Goal: Task Accomplishment & Management: Manage account settings

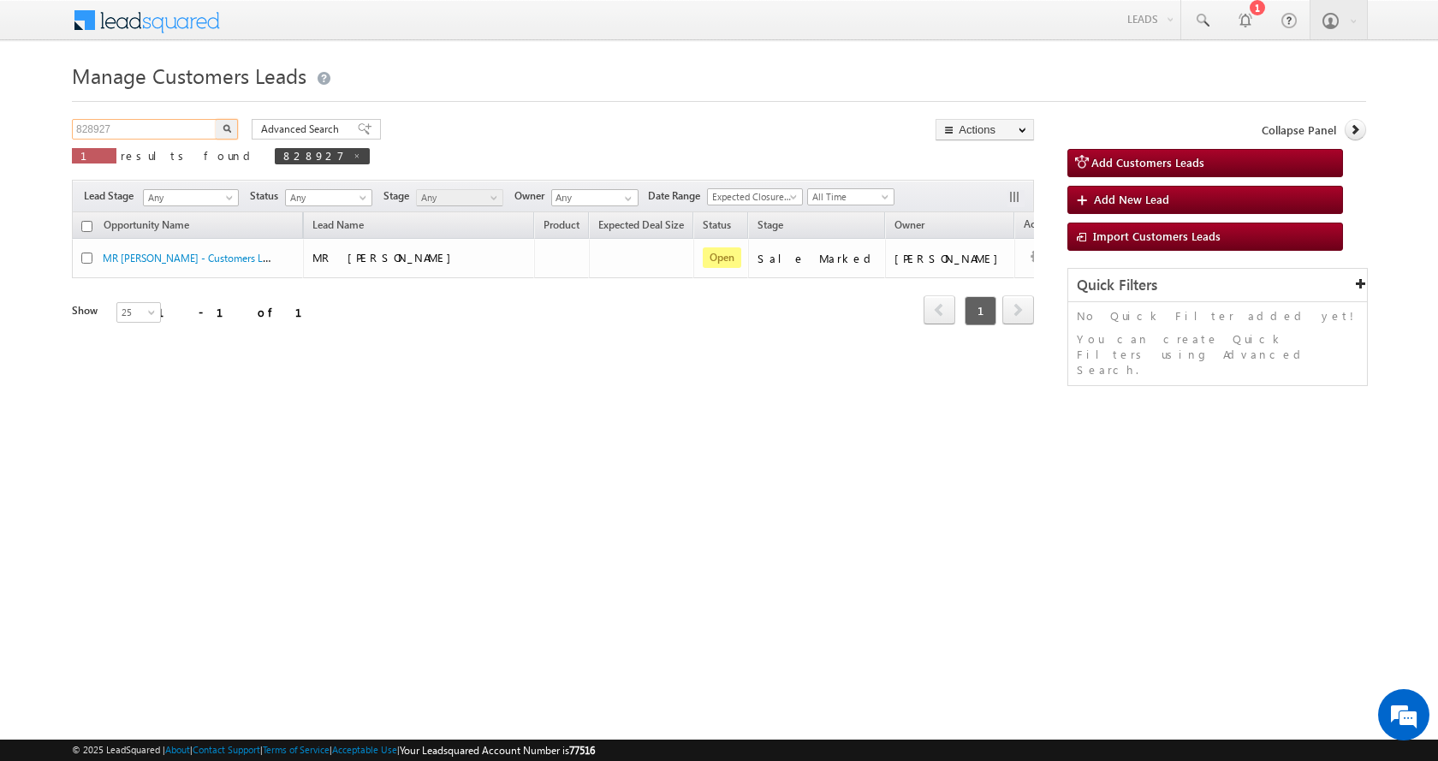
click at [88, 131] on input "828927" at bounding box center [145, 129] width 146 height 21
paste input "40712"
type input "840712"
click at [216, 119] on button "button" at bounding box center [227, 129] width 22 height 21
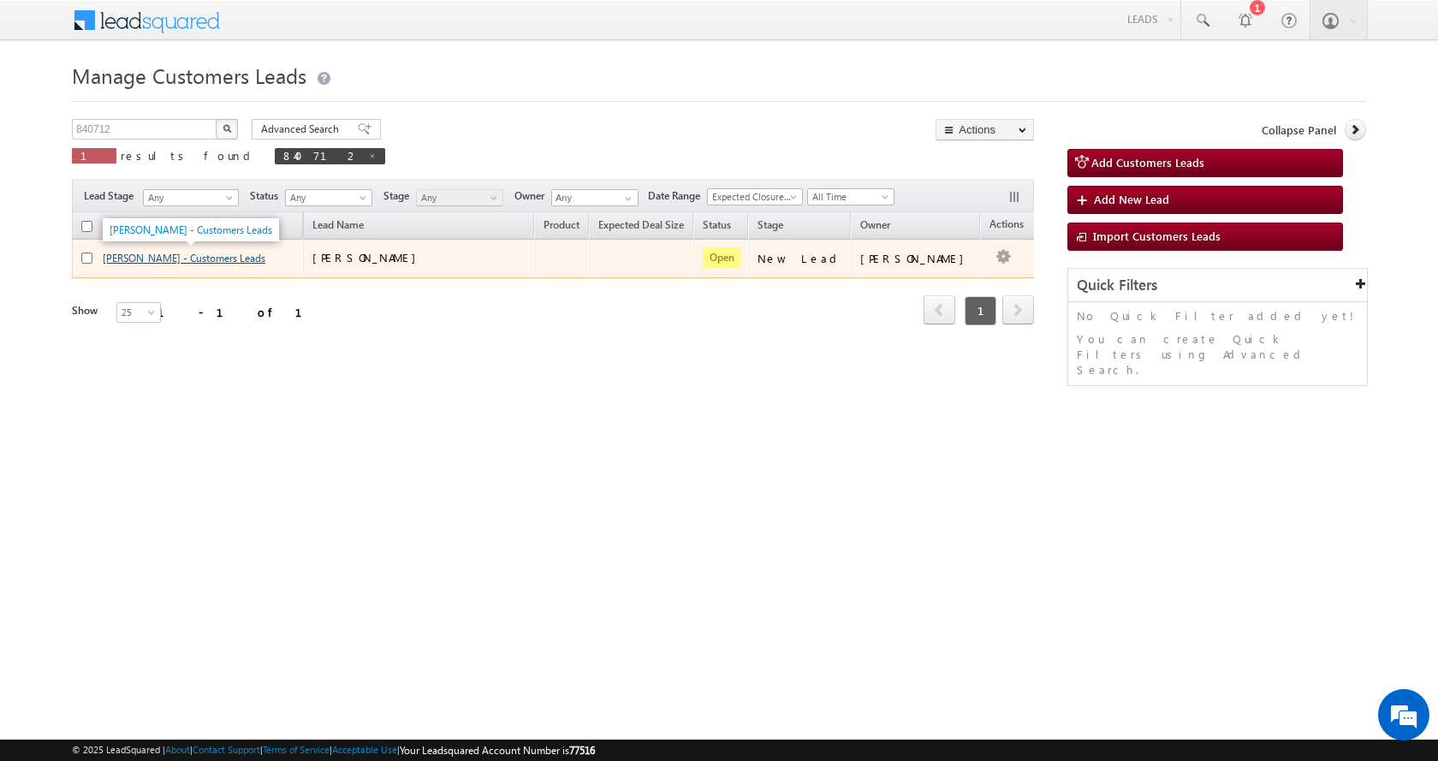
click at [199, 256] on link "[PERSON_NAME] - Customers Leads" at bounding box center [184, 258] width 163 height 13
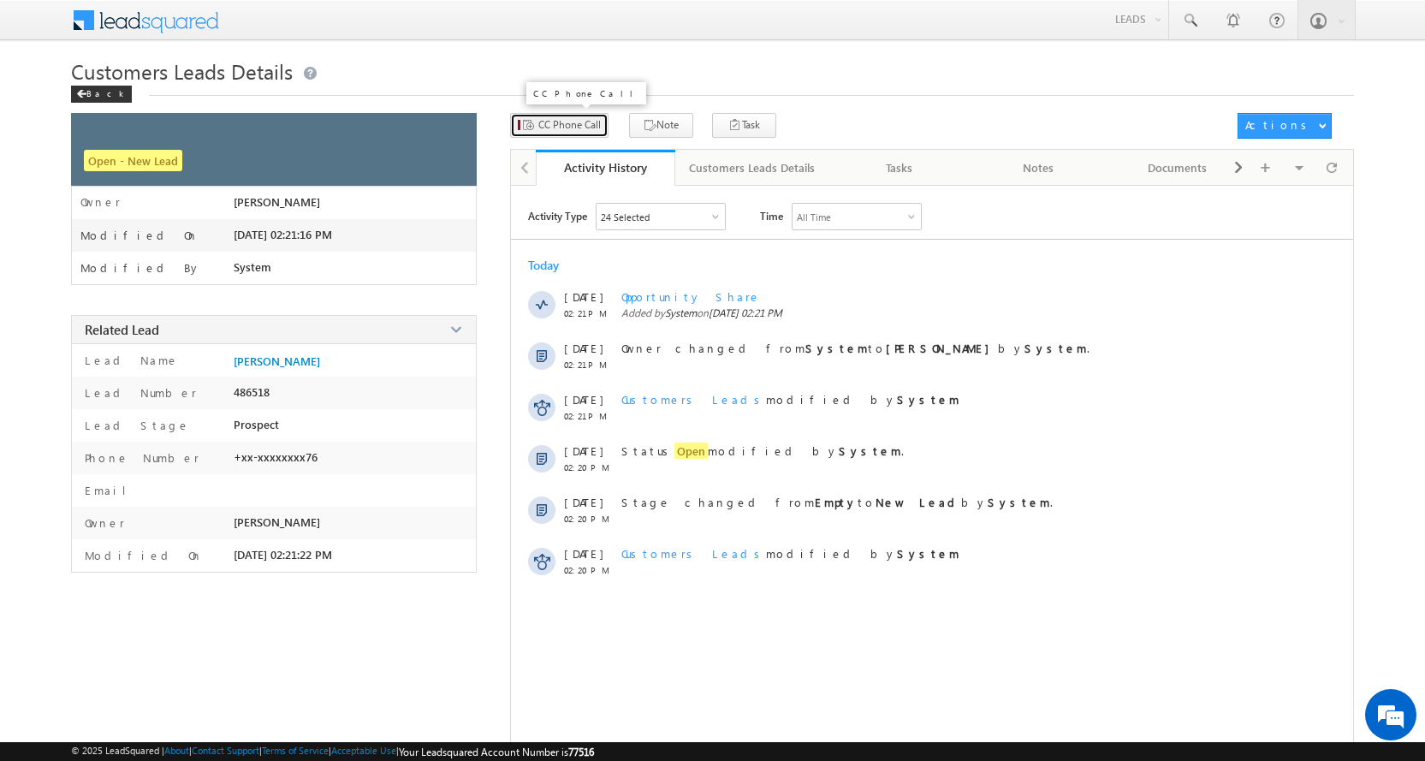
click at [559, 128] on span "CC Phone Call" at bounding box center [569, 124] width 62 height 15
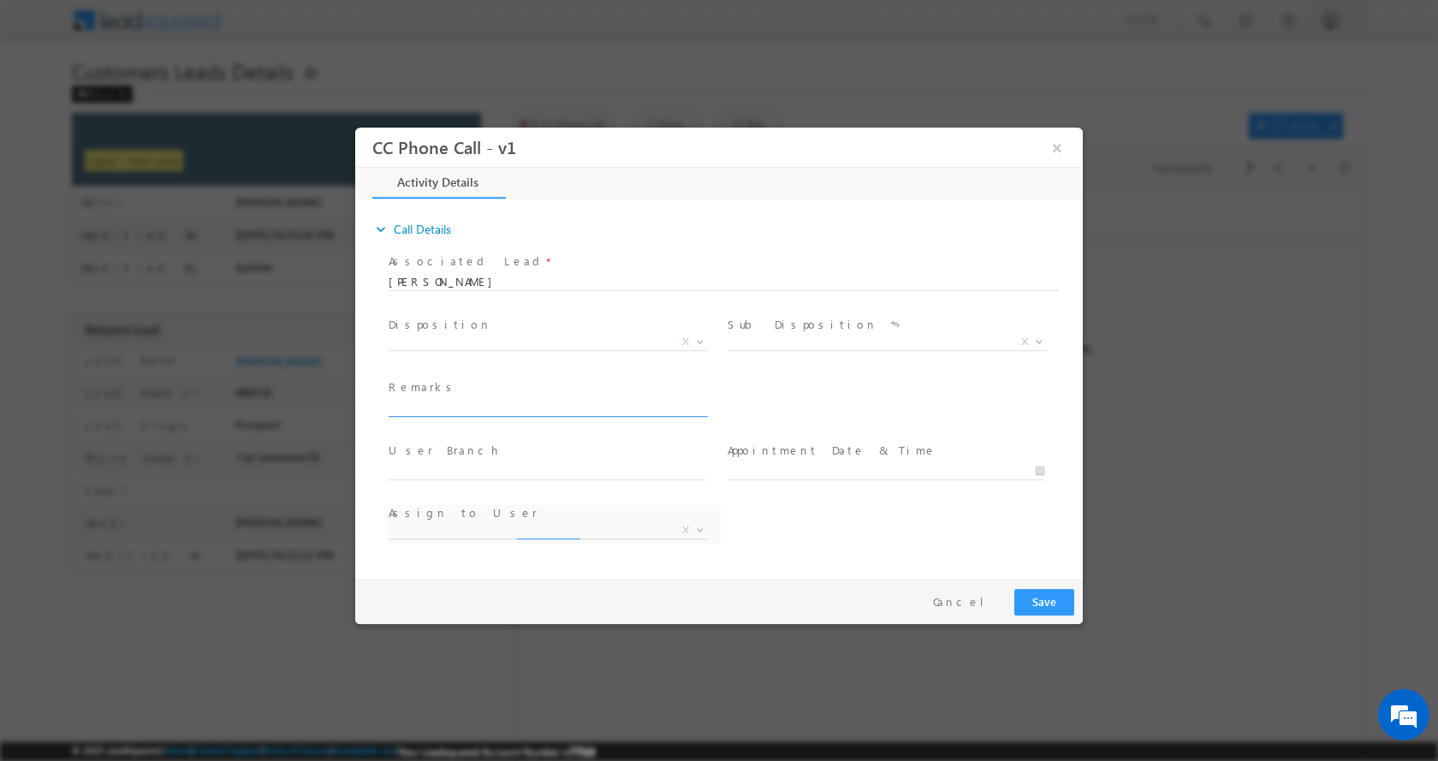
click at [472, 407] on input "text" at bounding box center [547, 407] width 317 height 17
paste input "RENOVATION-LOAN-10 L-PV-70 K-REG-AGE-[DEMOGRAPHIC_DATA]-BUSINESS-INCOME-2 L-ITR…"
type input "RENOVATION-LOAN-10 L-PV-70 K-REG-AGE-[DEMOGRAPHIC_DATA]-BUSINESS-INCOME-2 L-ITR…"
select select "[EMAIL_ADDRESS][PERSON_NAME][DOMAIN_NAME]"
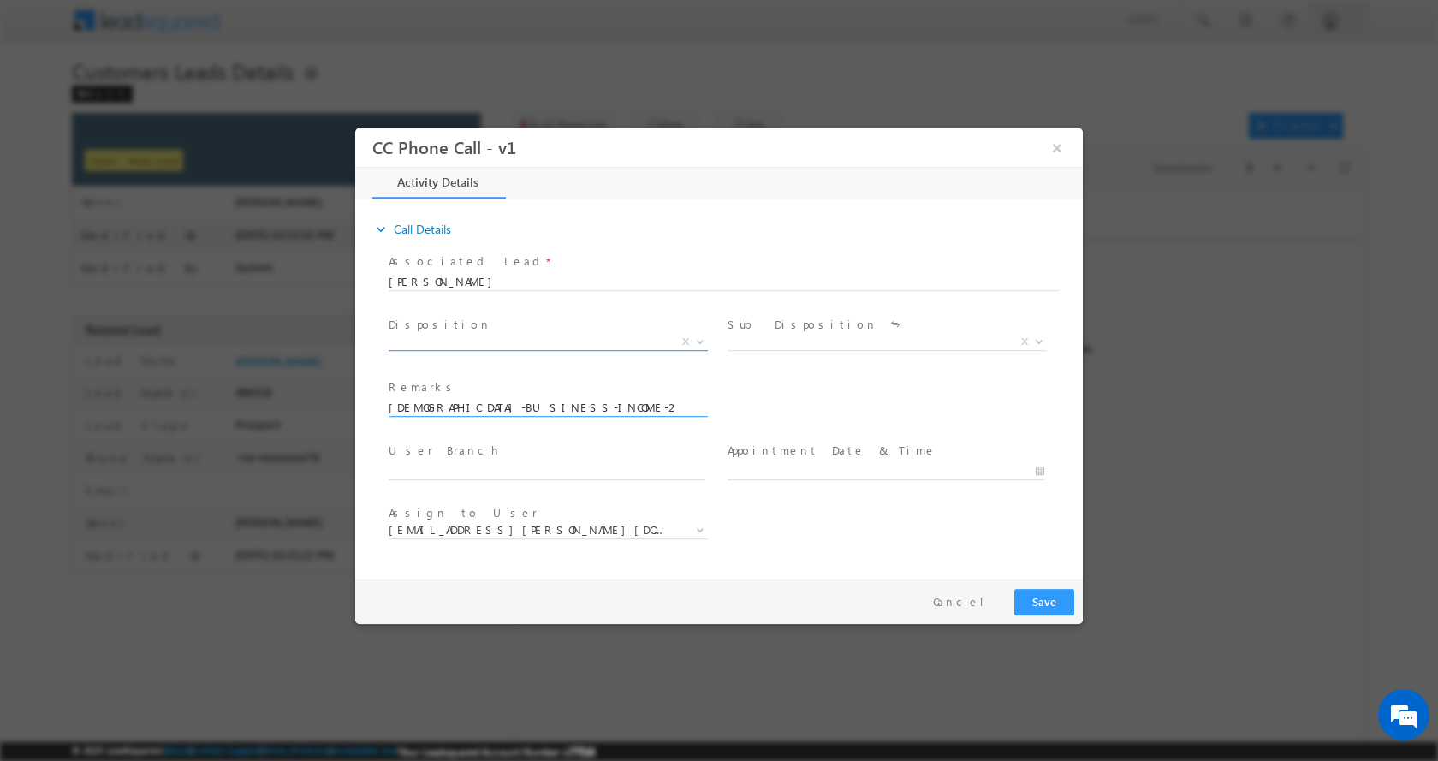
type input "RENOVATION-LOAN-10 L-PV-70 K-REG-AGE-[DEMOGRAPHIC_DATA]-BUSINESS-INCOME-2 L-ITR…"
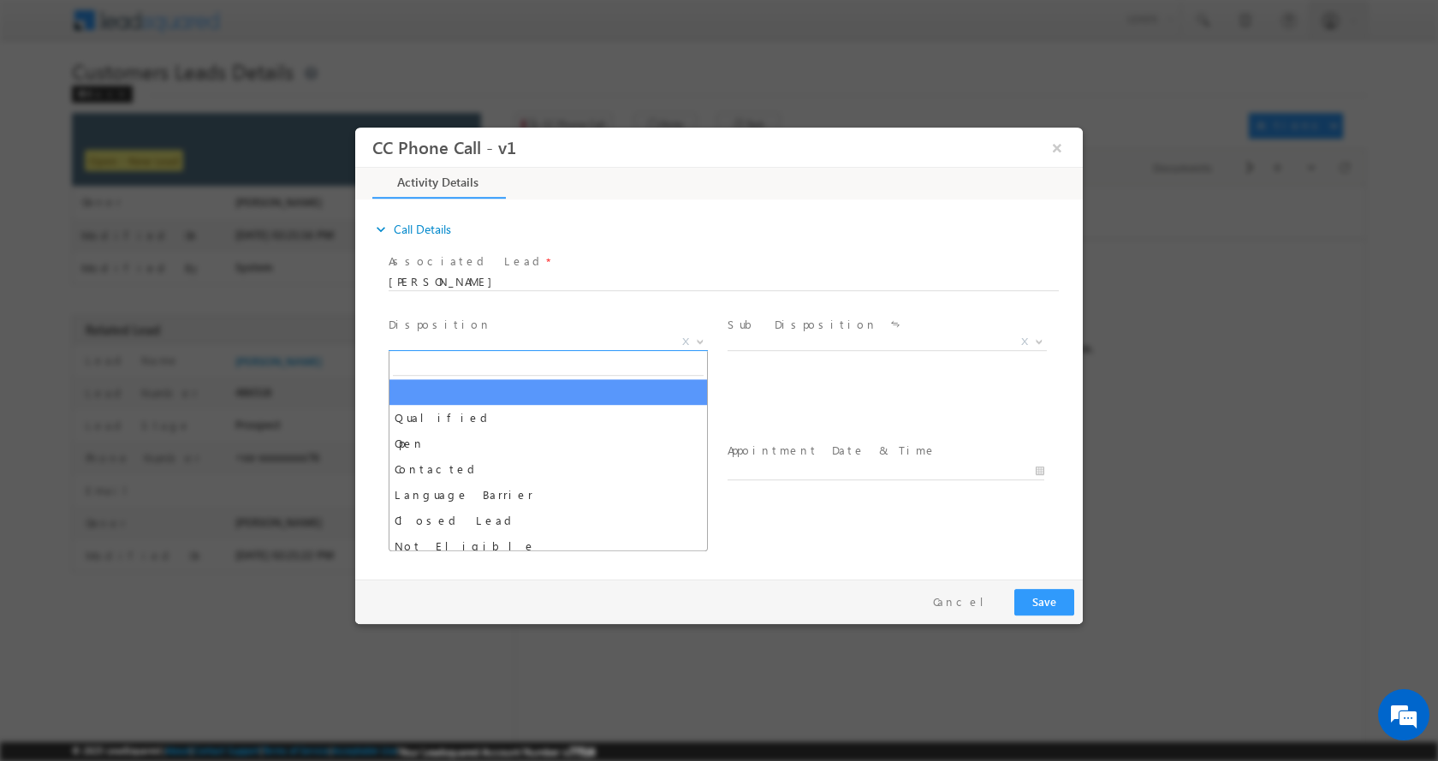
click at [703, 339] on b at bounding box center [700, 340] width 10 height 6
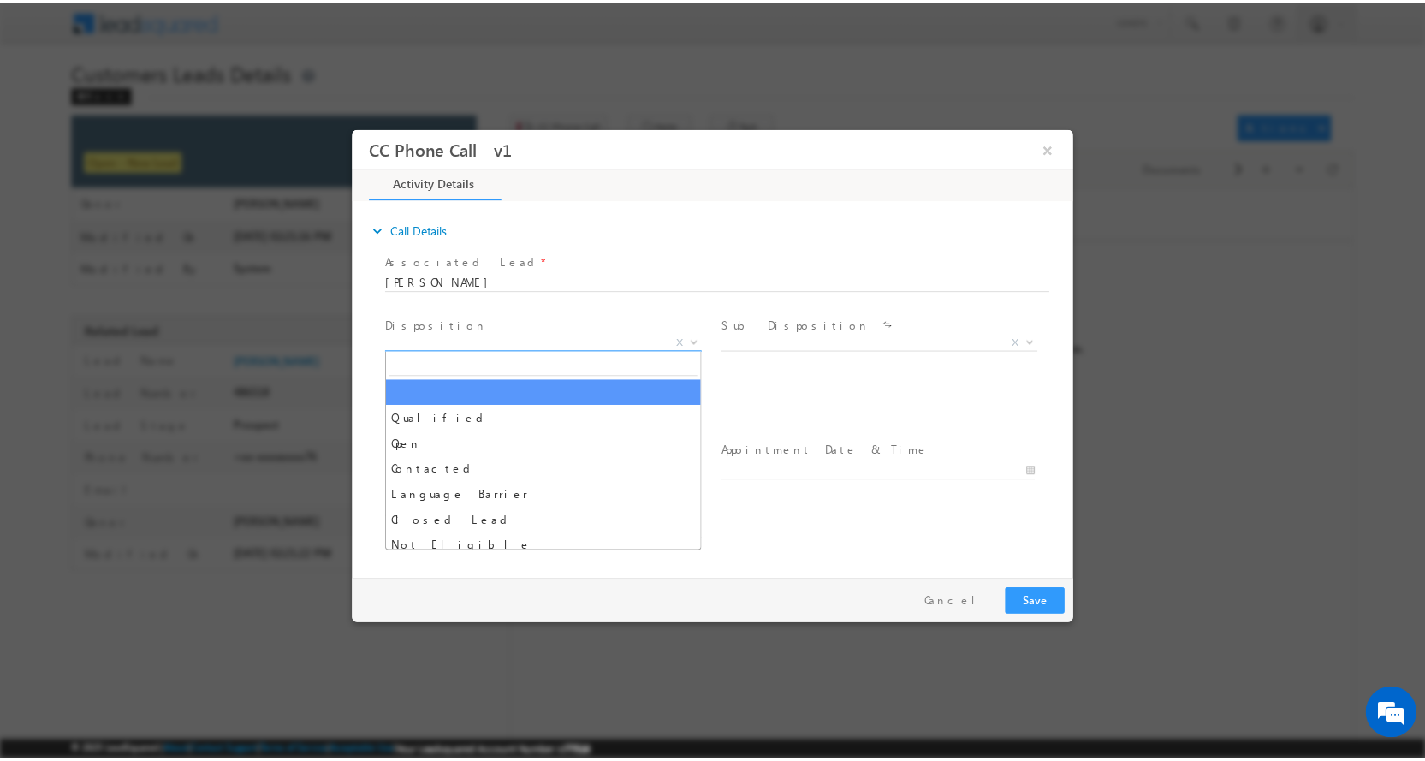
scroll to position [0, 0]
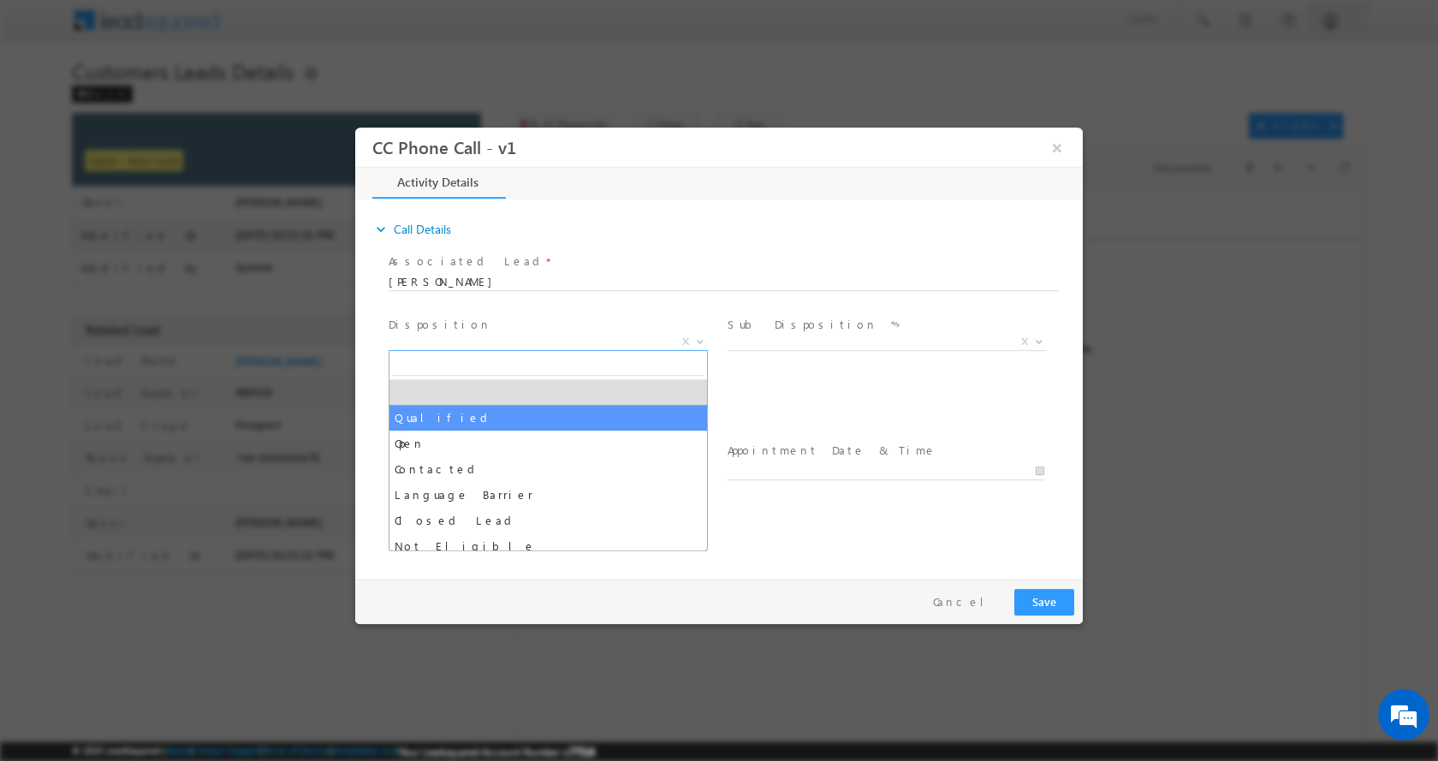
select select "Qualified"
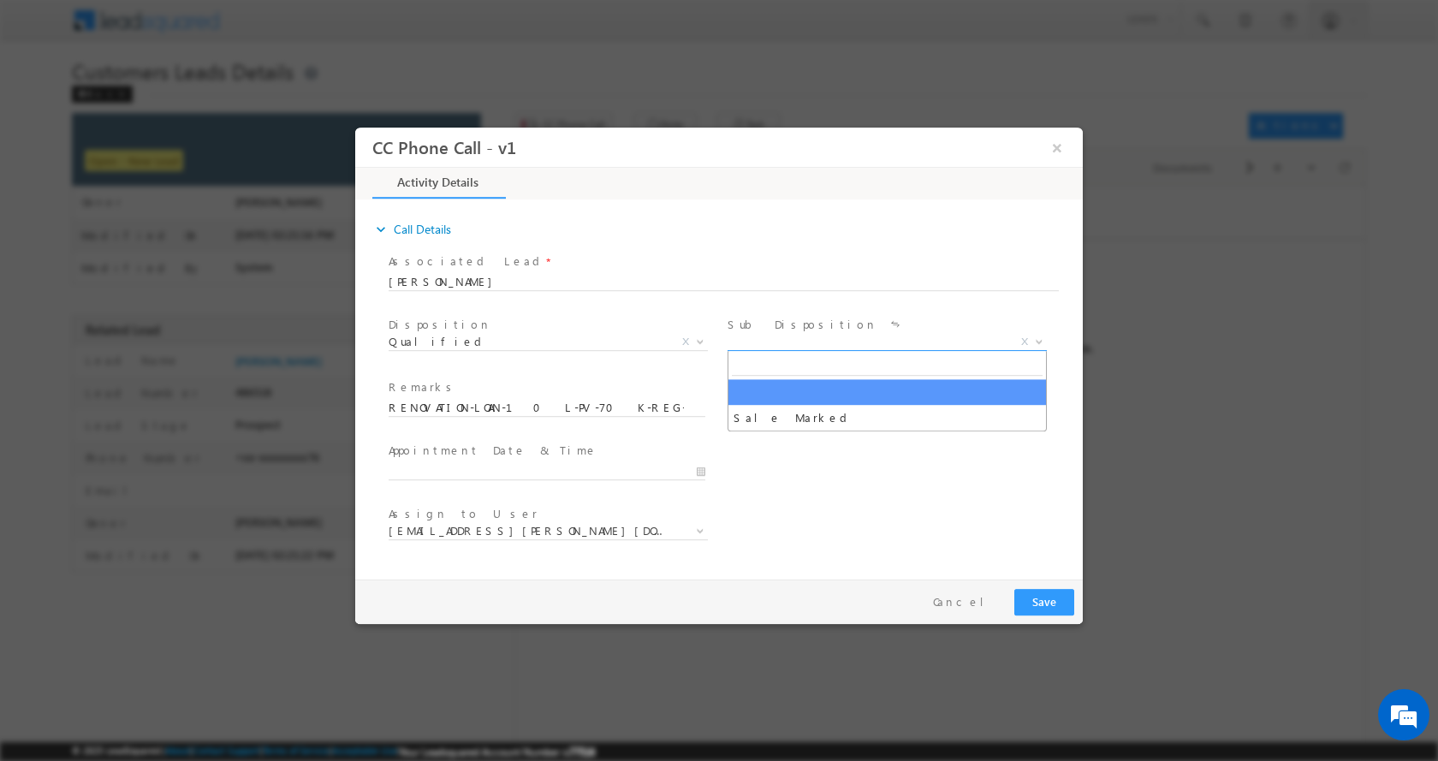
click at [1042, 345] on span at bounding box center [1037, 340] width 17 height 22
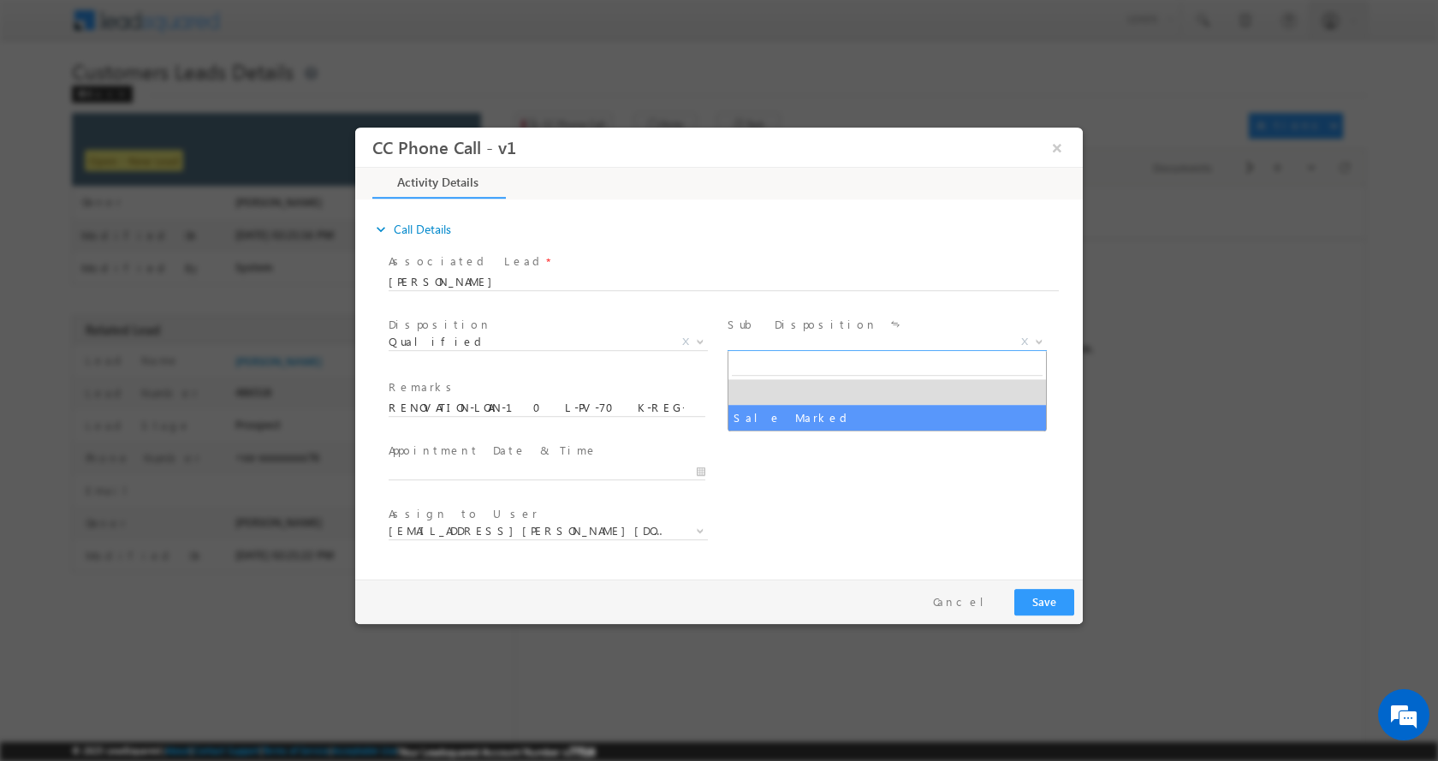
select select "Sale Marked"
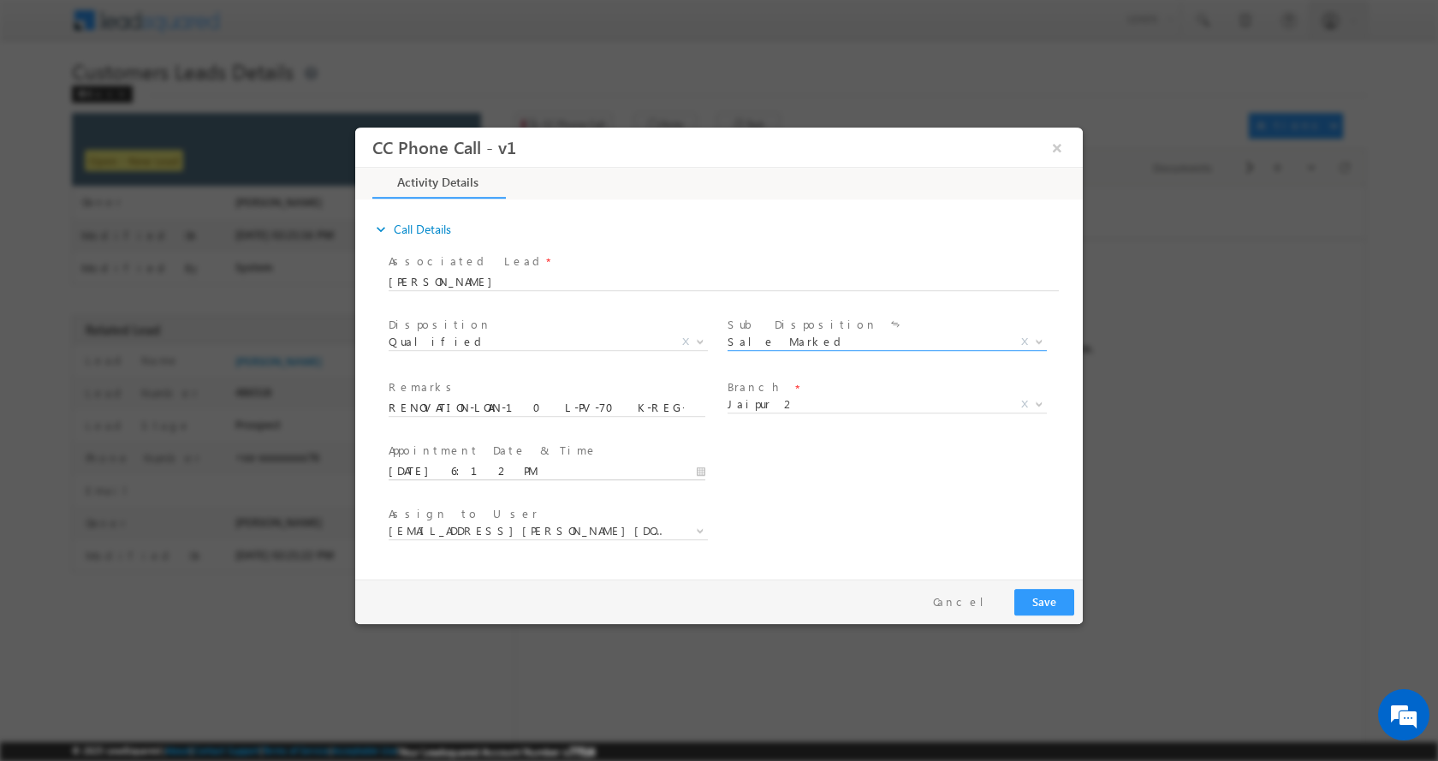
click at [697, 468] on input "09/06/2025 6:12 PM" at bounding box center [547, 470] width 317 height 17
type input "09/07/2025 5:12 PM"
type input "05"
click at [454, 450] on span at bounding box center [454, 454] width 12 height 13
type input "09/07/2025 4:12 PM"
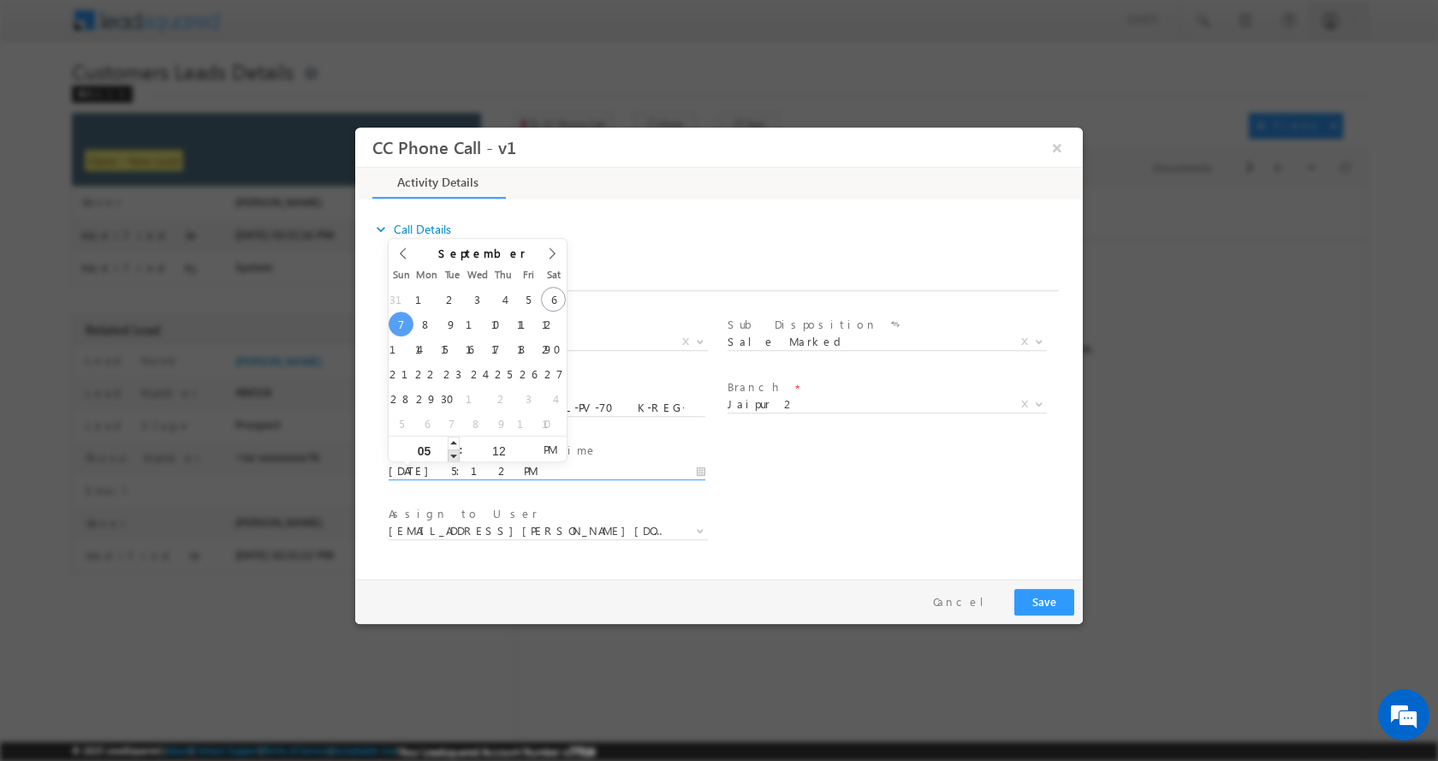
type input "04"
click at [454, 455] on span at bounding box center [454, 454] width 12 height 13
type input "09/07/2025 3:12 PM"
type input "03"
click at [454, 455] on span at bounding box center [454, 454] width 12 height 13
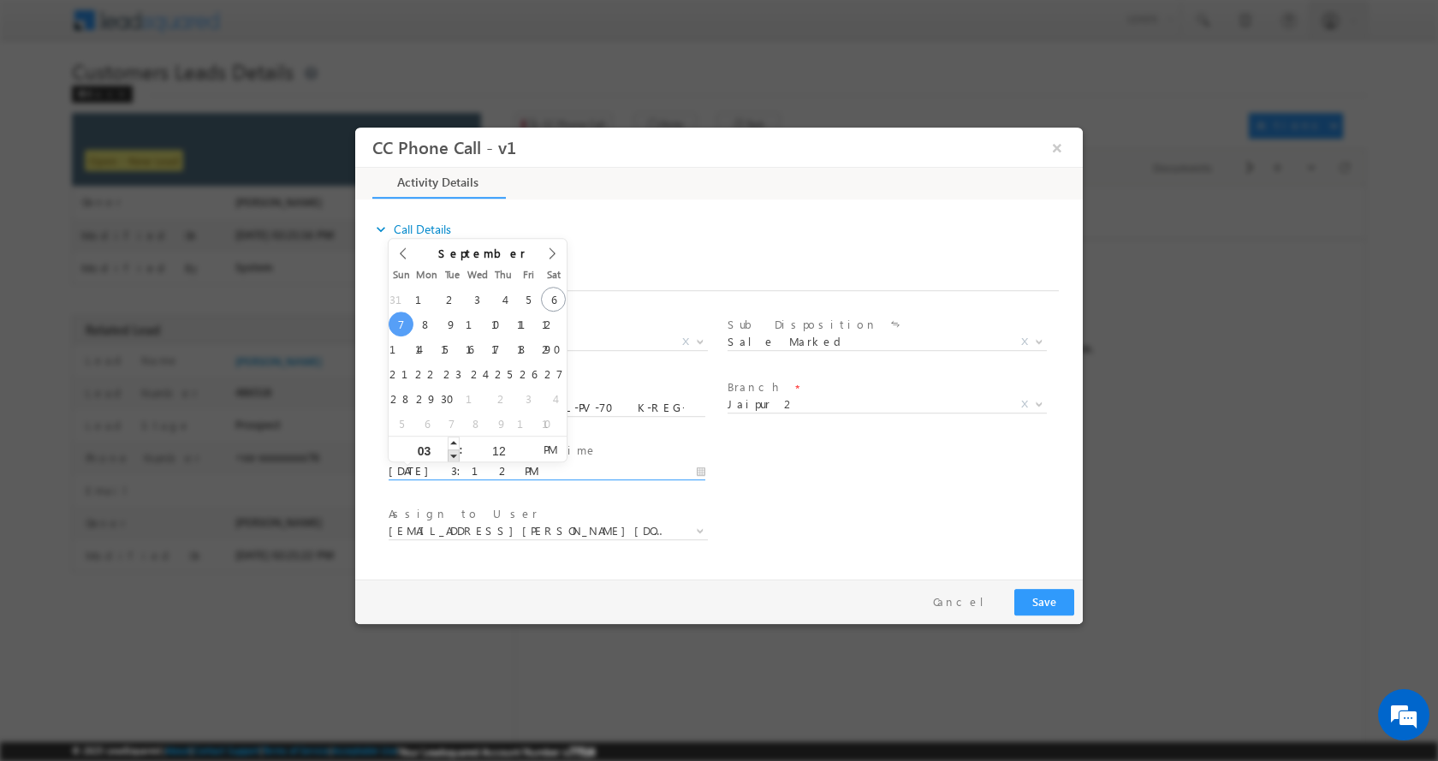
type input "09/07/2025 2:12 PM"
type input "02"
click at [454, 455] on span at bounding box center [454, 454] width 12 height 13
type input "09/07/2025 1:12 PM"
type input "01"
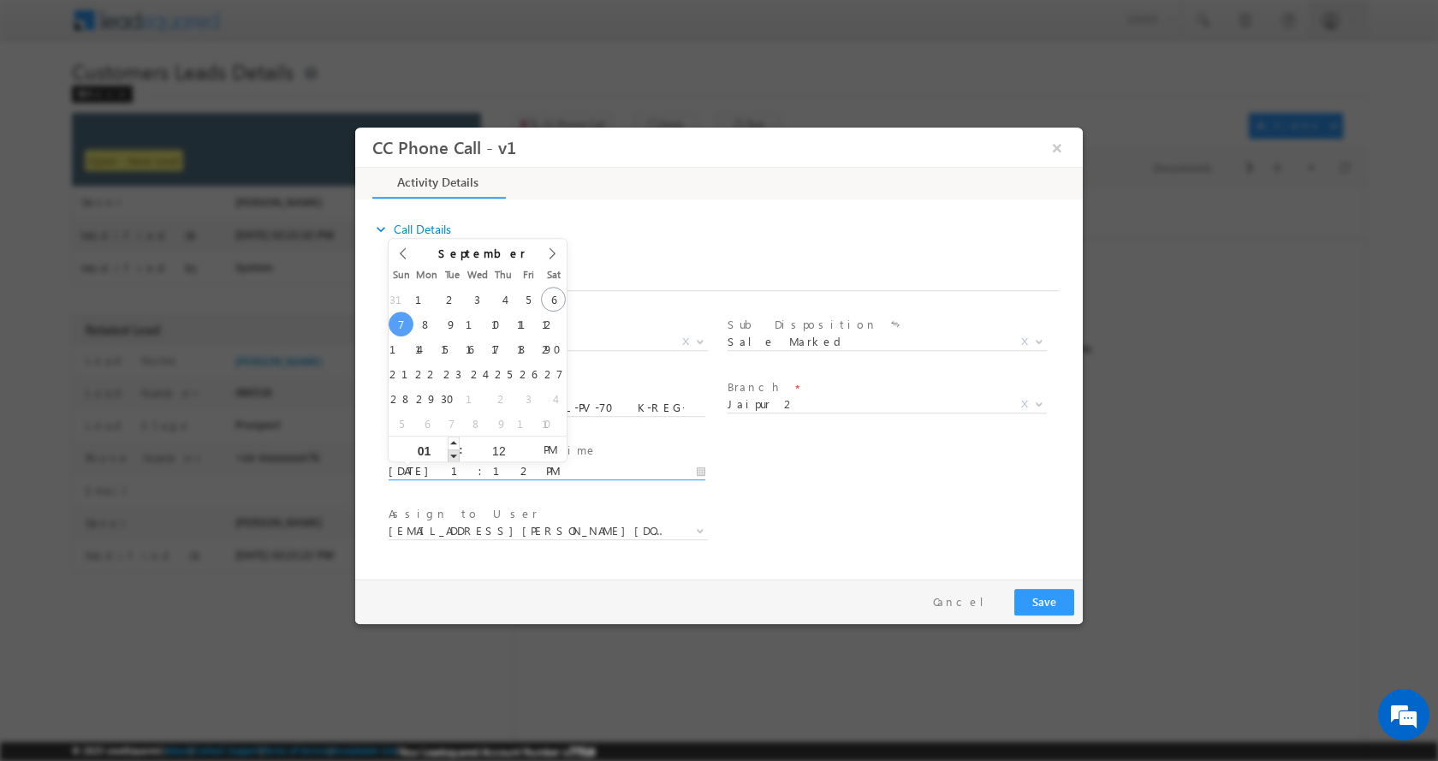
click at [454, 455] on span at bounding box center [454, 454] width 12 height 13
click at [1036, 598] on button "Save" at bounding box center [1044, 601] width 60 height 27
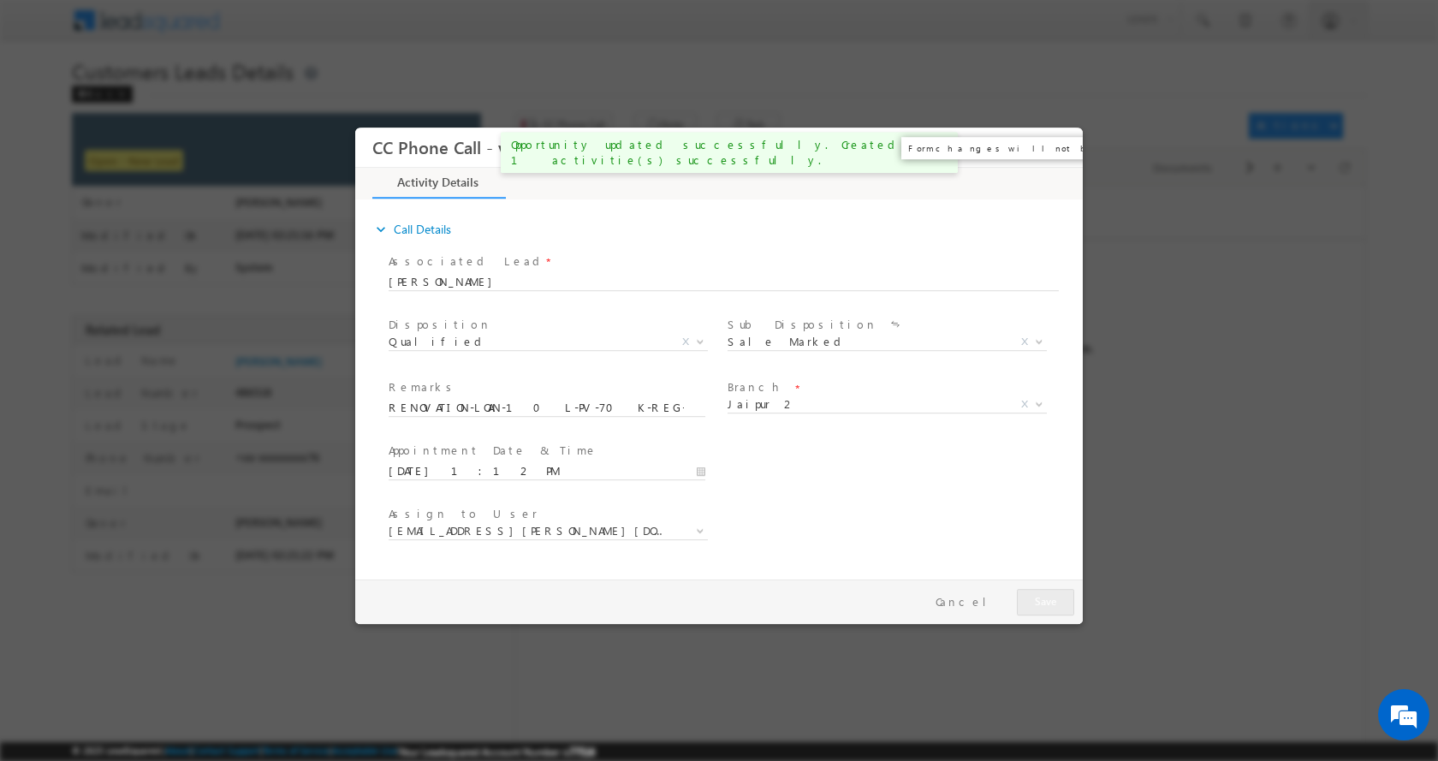
click at [1053, 147] on button "×" at bounding box center [1056, 147] width 29 height 32
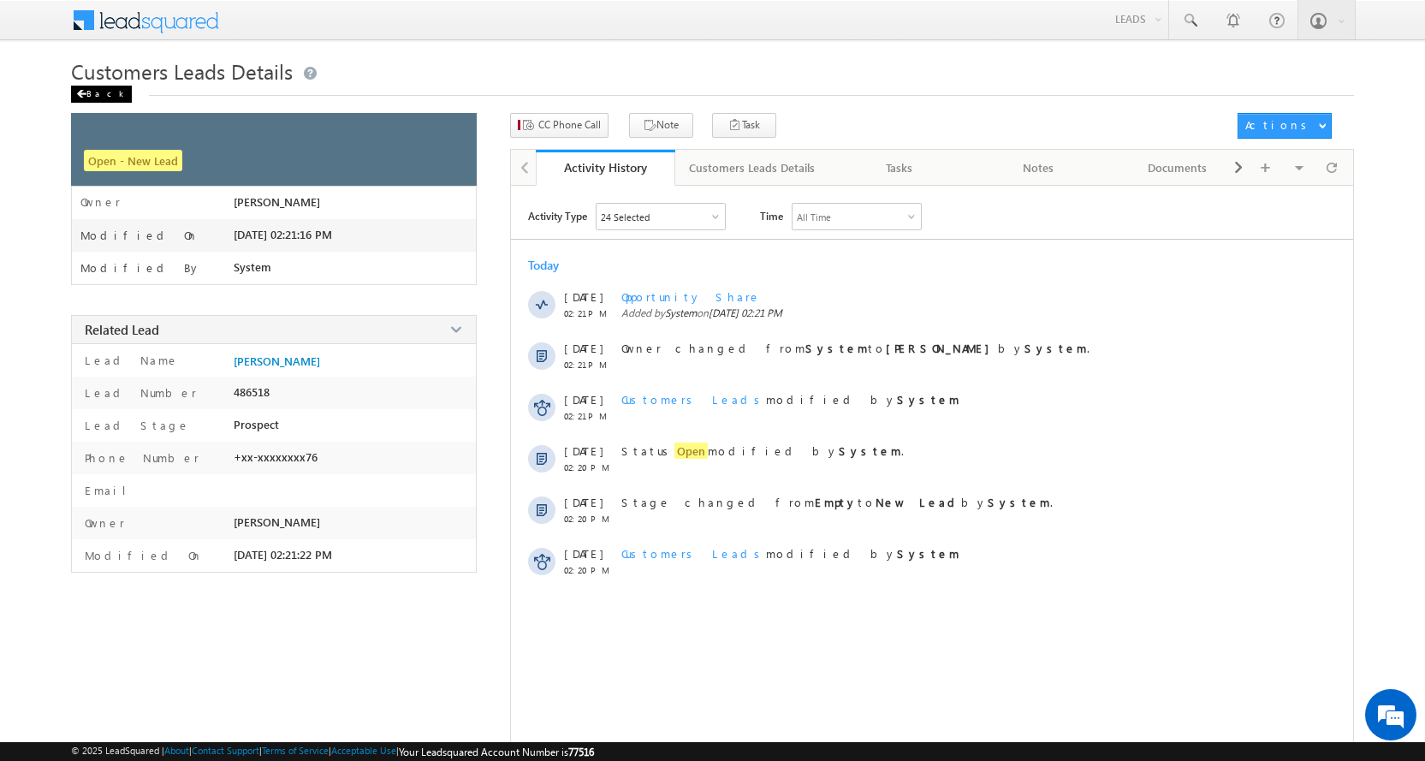
click at [86, 90] on div "Back" at bounding box center [101, 94] width 61 height 17
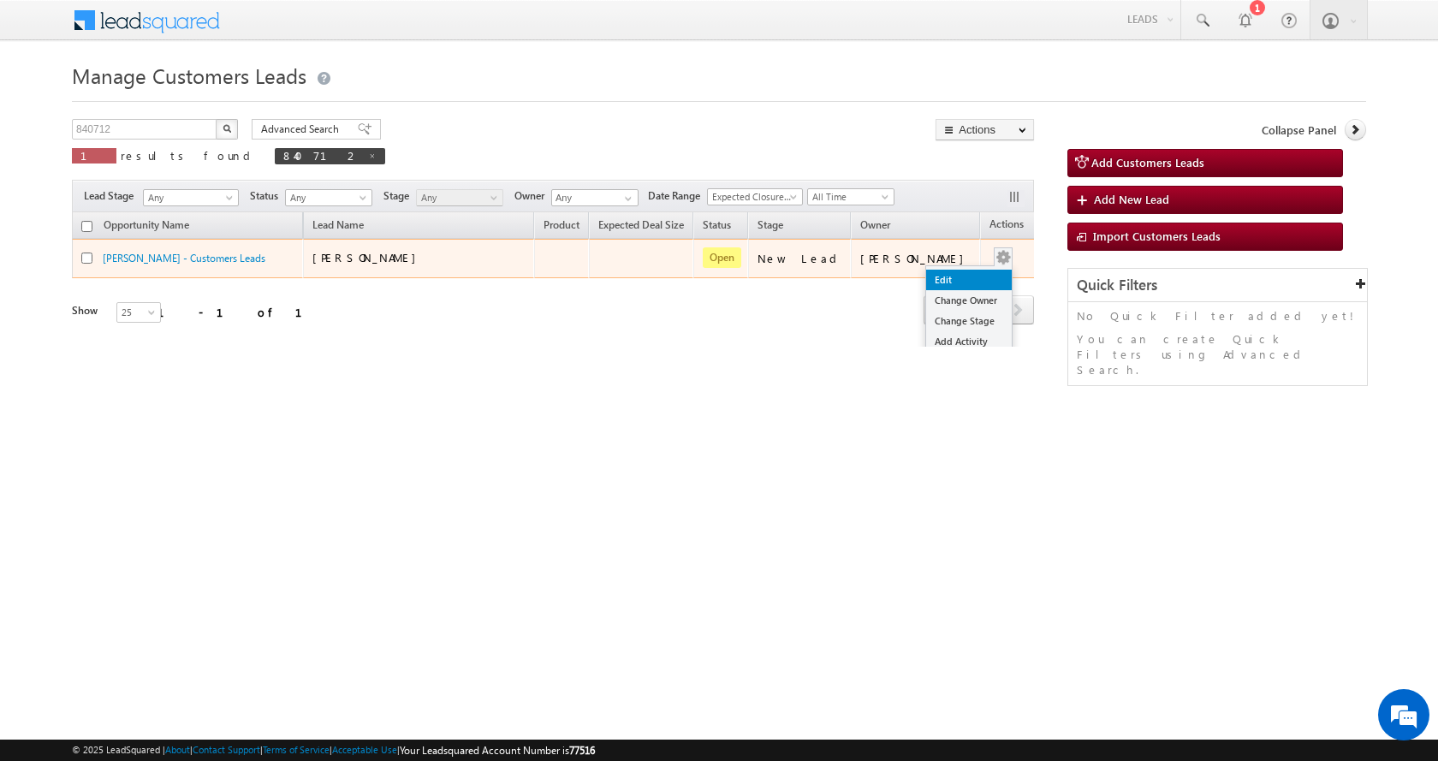
click at [929, 279] on link "Edit" at bounding box center [969, 280] width 86 height 21
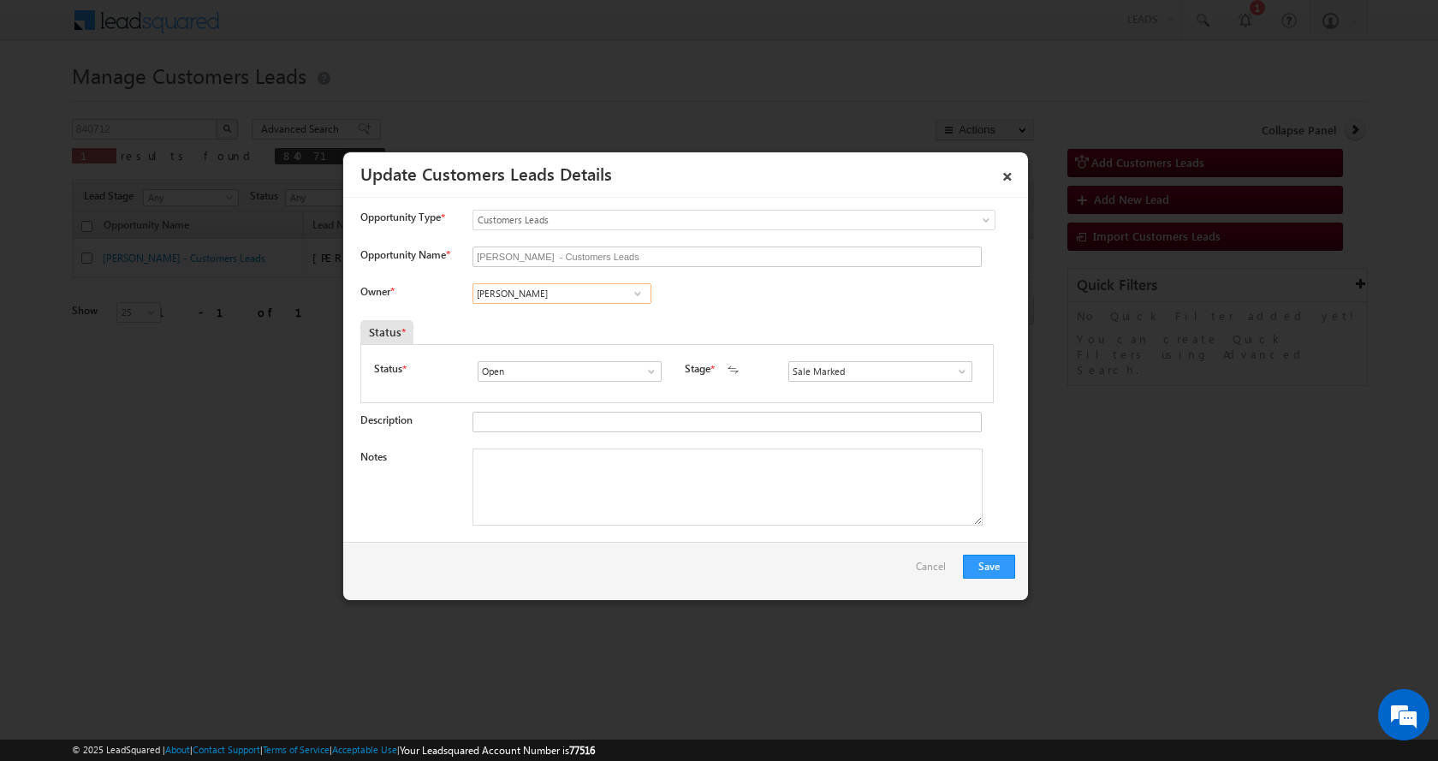
click at [517, 299] on input "[PERSON_NAME]" at bounding box center [561, 293] width 179 height 21
paste input "[PERSON_NAME]"
click at [558, 322] on span "[EMAIL_ADDRESS][PERSON_NAME][DOMAIN_NAME]" at bounding box center [556, 326] width 154 height 13
type input "[PERSON_NAME]"
click at [513, 472] on textarea "Notes" at bounding box center [727, 486] width 510 height 77
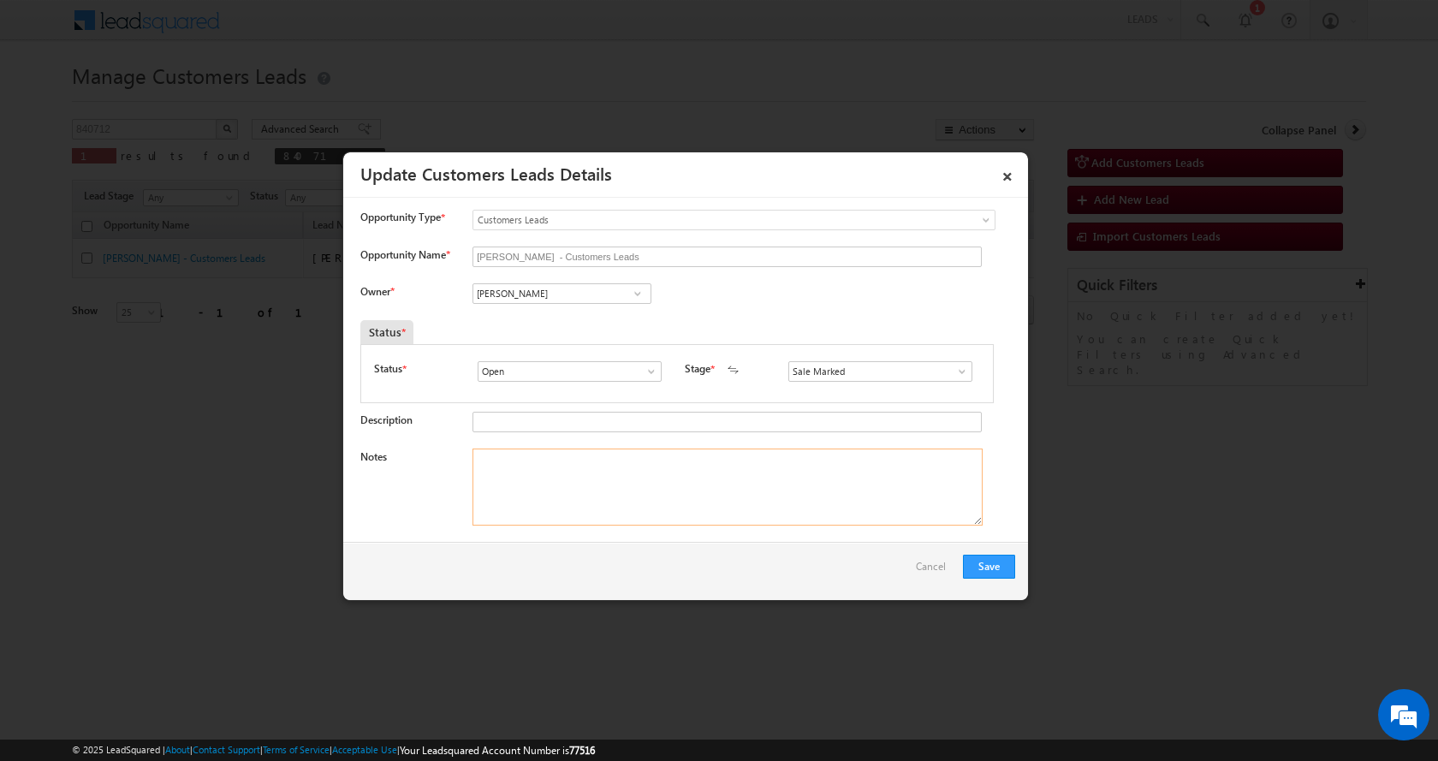
paste textarea "RENOVATION-LOAN-10 L-PV-70 K-REG-AGE-[DEMOGRAPHIC_DATA]-BUSINESS-INCOME-2 L-ITR…"
type textarea "RENOVATION-LOAN-10 L-PV-70 K-REG-AGE-[DEMOGRAPHIC_DATA]-BUSINESS-INCOME-2 L-ITR…"
click at [986, 567] on button "Save" at bounding box center [989, 567] width 52 height 24
